Goal: Browse casually

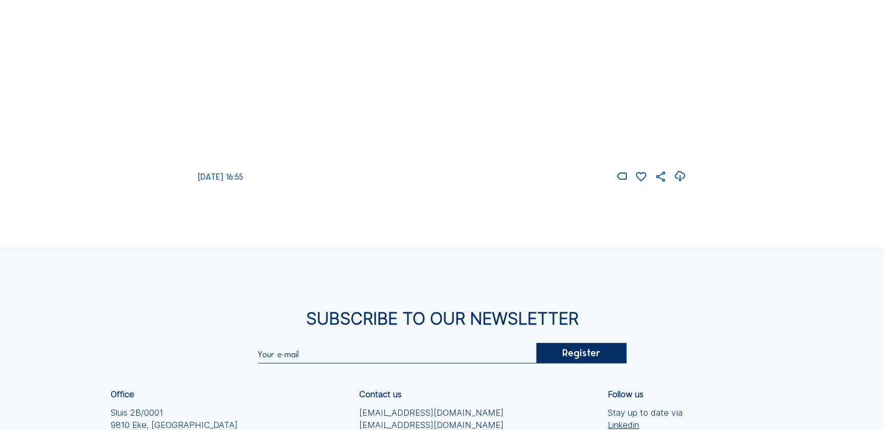
scroll to position [1537, 0]
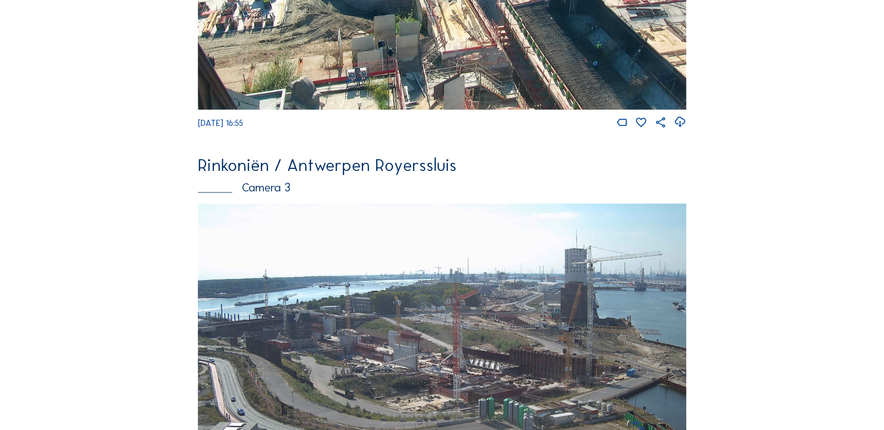
scroll to position [854, 0]
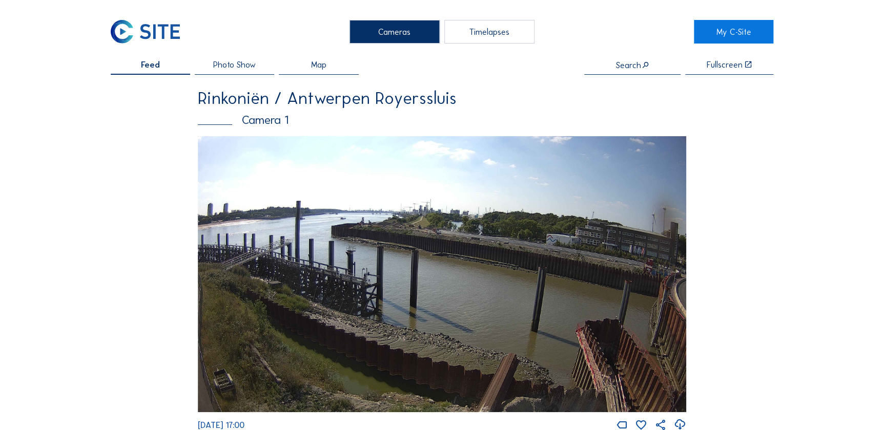
click at [413, 257] on img at bounding box center [442, 274] width 489 height 276
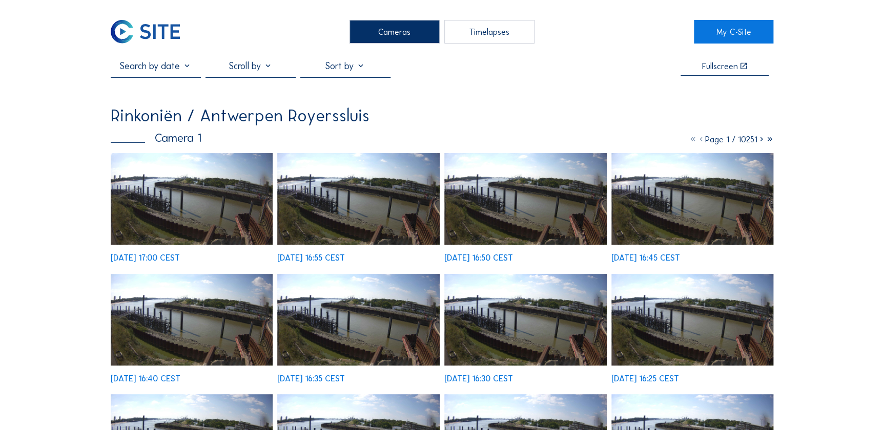
click at [163, 172] on img at bounding box center [192, 199] width 162 height 92
